Goal: Transaction & Acquisition: Purchase product/service

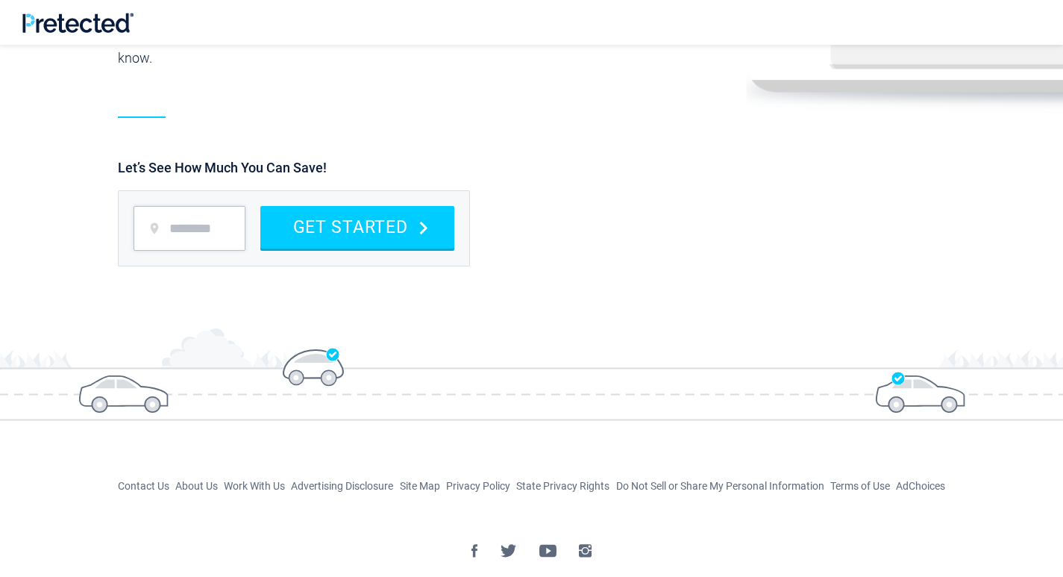
scroll to position [1804, 0]
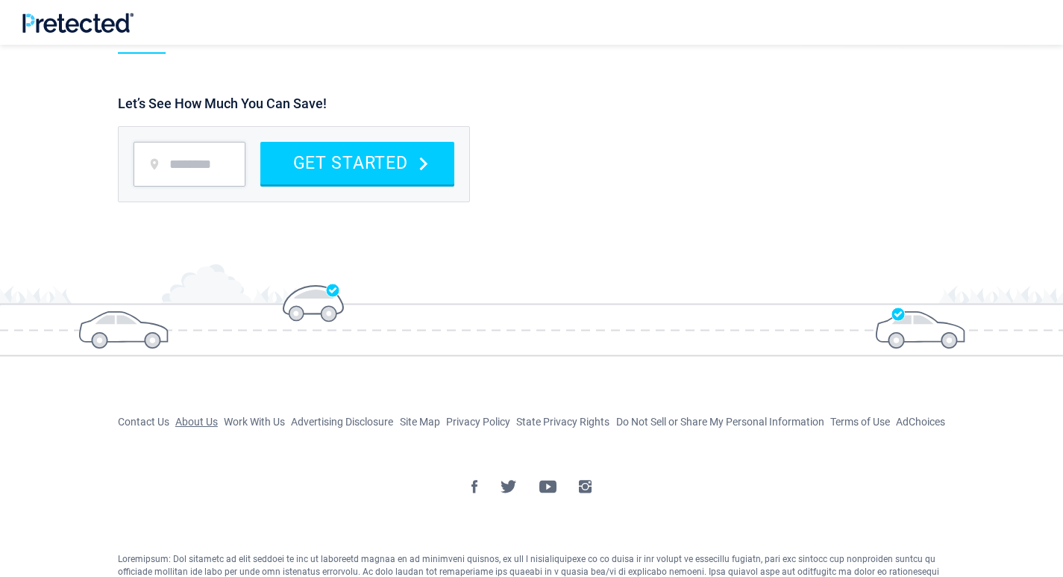
click at [179, 416] on link "About Us" at bounding box center [196, 422] width 43 height 12
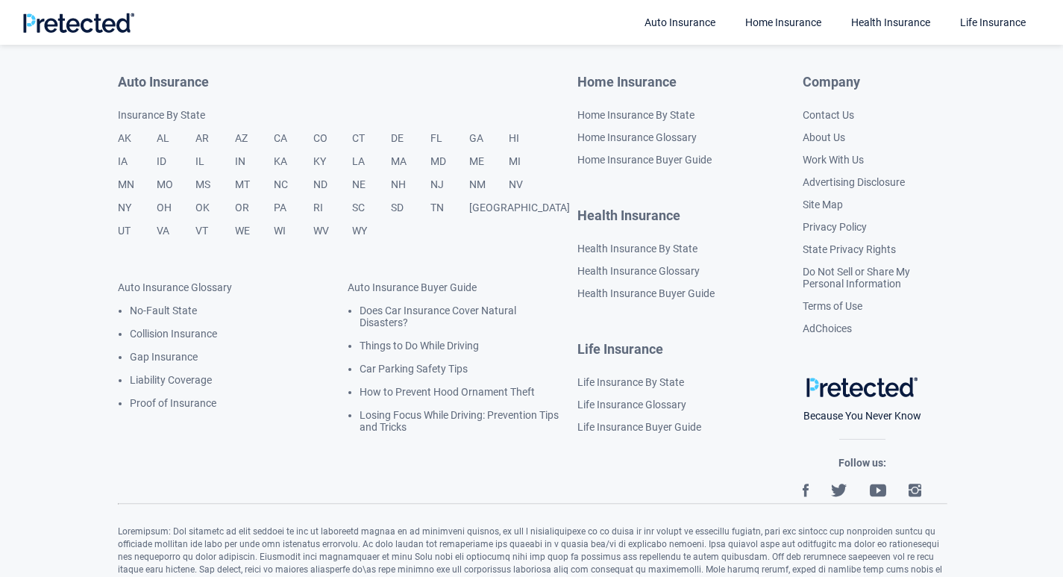
scroll to position [2985, 0]
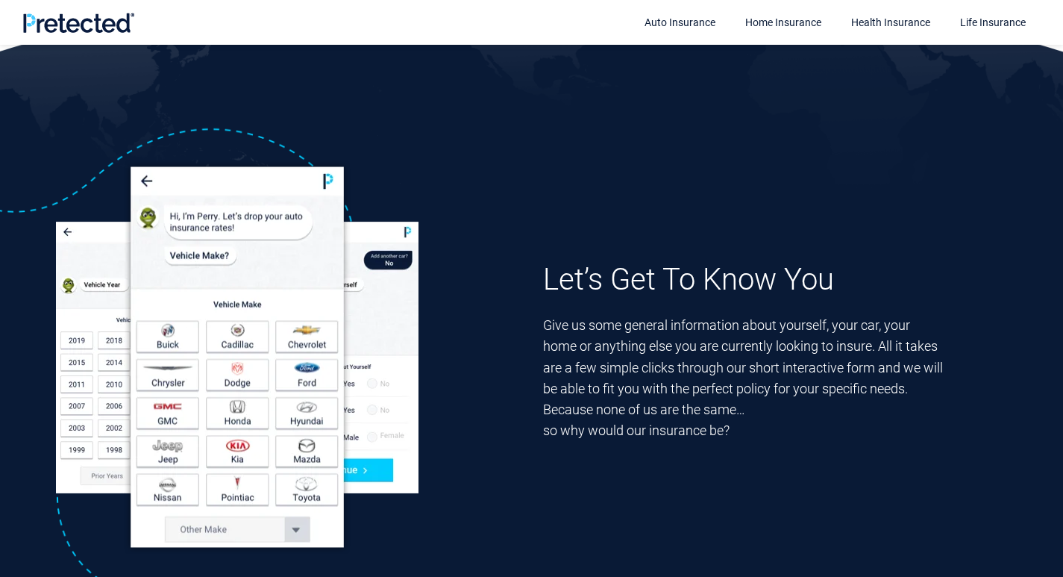
scroll to position [653, 0]
